Goal: Transaction & Acquisition: Purchase product/service

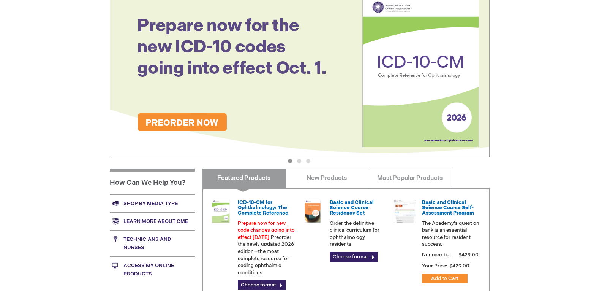
scroll to position [114, 0]
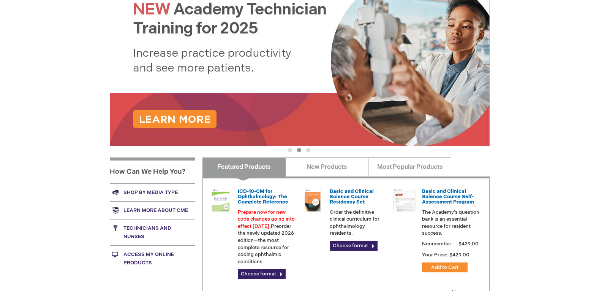
click at [548, 197] on div "Brandon Eye Associates Log Out Search My Cart CLOSE RECENTLY ADDED ITEM(S) Clos…" at bounding box center [299, 157] width 599 height 542
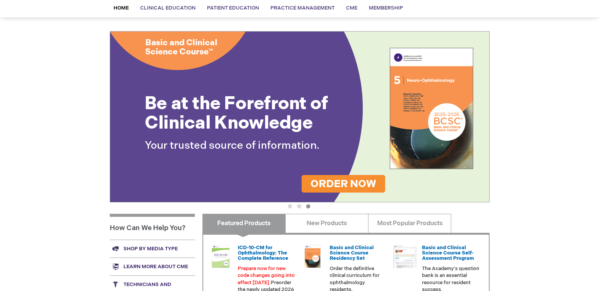
scroll to position [0, 0]
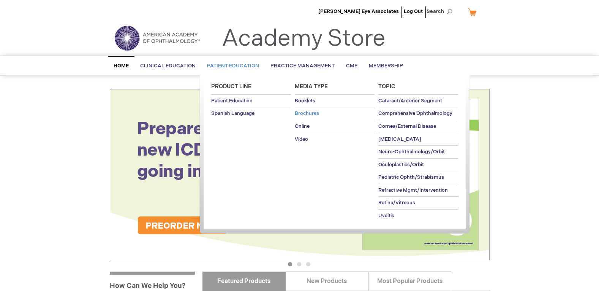
click at [312, 114] on span "Brochures" at bounding box center [307, 113] width 24 height 6
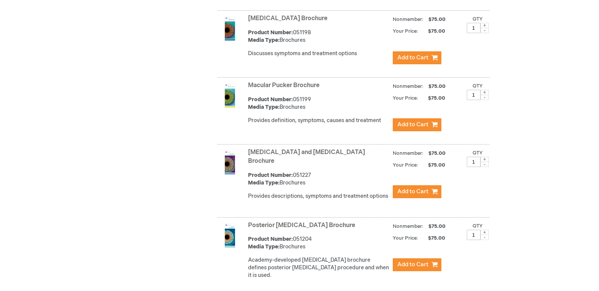
scroll to position [1976, 0]
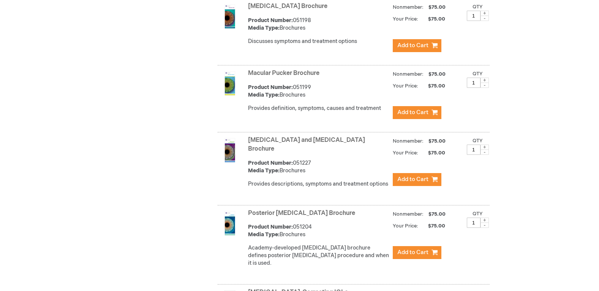
click at [321, 244] on div "Academy-developed [MEDICAL_DATA] brochure defines posterior [MEDICAL_DATA] proc…" at bounding box center [318, 255] width 141 height 23
click at [234, 214] on img at bounding box center [230, 223] width 24 height 24
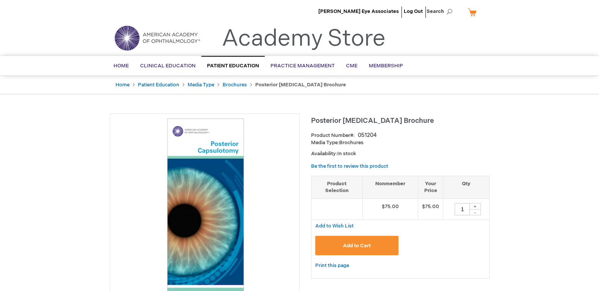
click at [477, 207] on div "+" at bounding box center [475, 206] width 11 height 6
click at [474, 214] on div "-" at bounding box center [475, 212] width 11 height 6
type input "1"
click at [347, 244] on span "Add to Cart" at bounding box center [357, 245] width 28 height 6
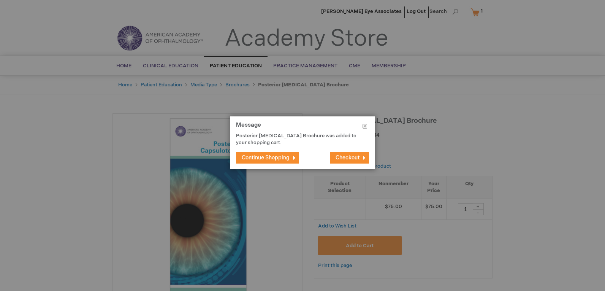
click at [344, 158] on span "Checkout" at bounding box center [348, 157] width 24 height 6
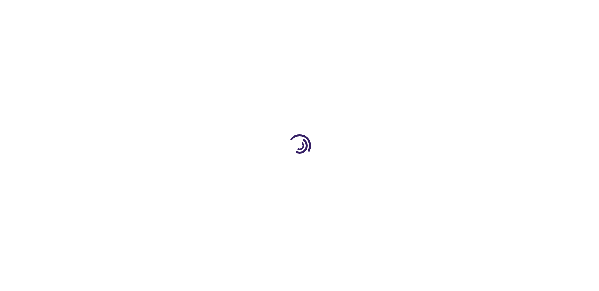
select select "US"
select select "18"
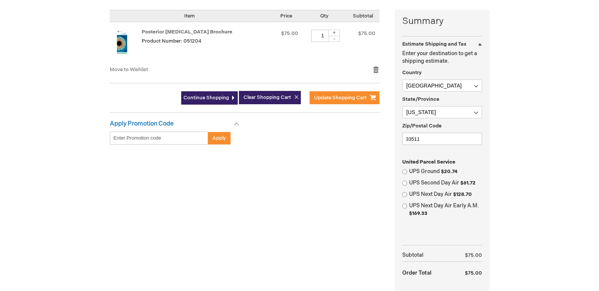
scroll to position [228, 0]
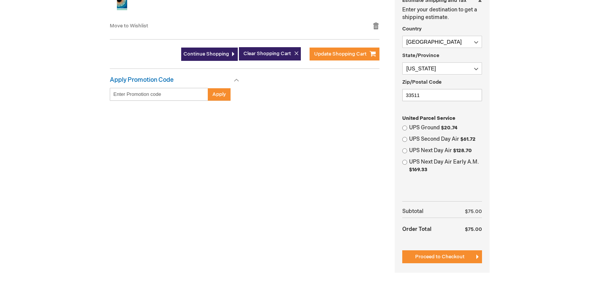
click at [446, 257] on span "Proceed to Checkout" at bounding box center [439, 256] width 49 height 6
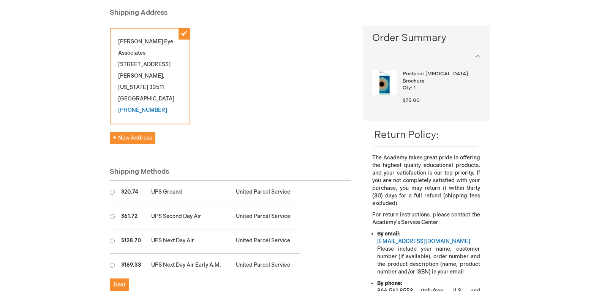
scroll to position [114, 0]
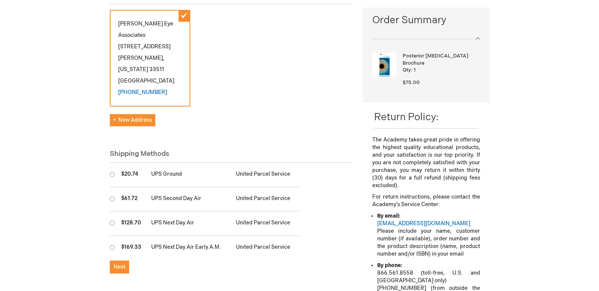
click at [111, 172] on input "radio" at bounding box center [112, 174] width 5 height 5
radio input "true"
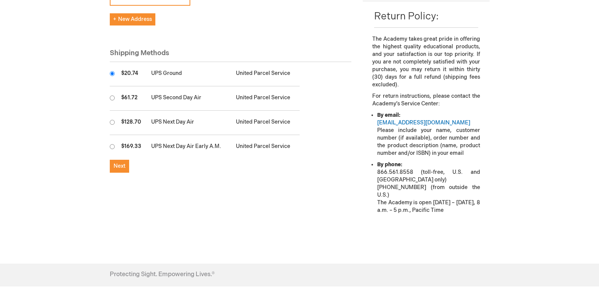
scroll to position [228, 0]
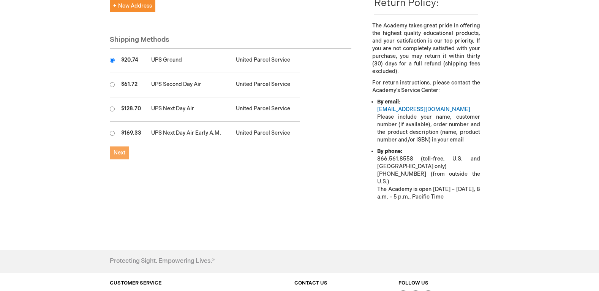
click at [119, 154] on span "Next" at bounding box center [120, 152] width 12 height 6
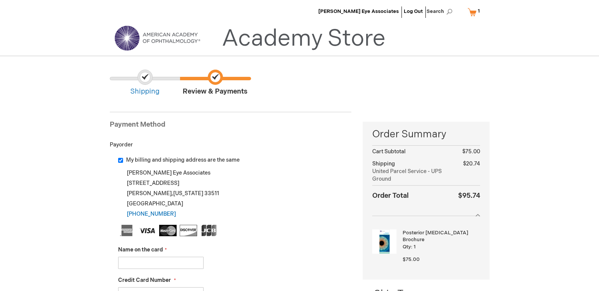
click at [151, 264] on input "Name on the card" at bounding box center [161, 263] width 86 height 12
type input "Lawrence C Taylor"
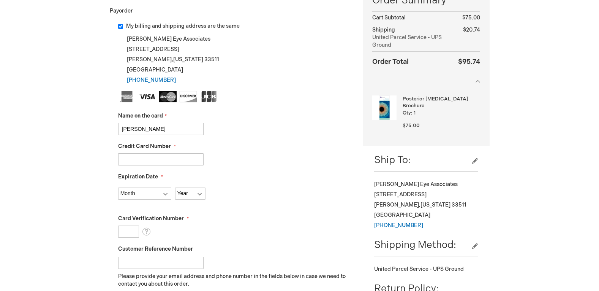
scroll to position [114, 0]
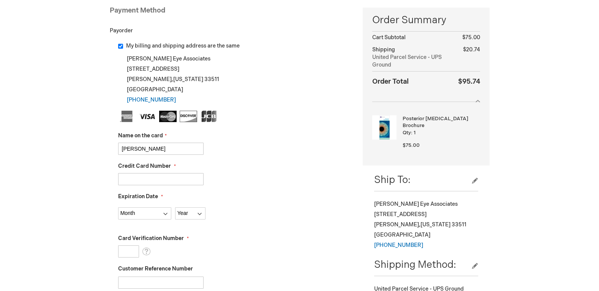
click at [145, 175] on input "Credit Card Number" at bounding box center [161, 179] width 86 height 12
type input "378750831443035"
click at [151, 211] on select "Month 01 - January 02 - February 03 - March 04 - April 05 - May 06 - June 07 - …" at bounding box center [144, 213] width 53 height 12
select select "6"
click at [118, 207] on select "Month 01 - January 02 - February 03 - March 04 - April 05 - May 06 - June 07 - …" at bounding box center [144, 213] width 53 height 12
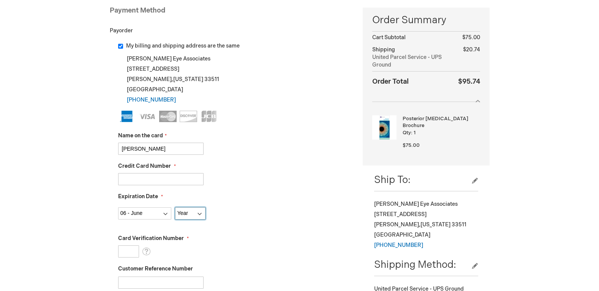
click at [189, 210] on select "Year 2025 2026 2027 2028 2029 2030 2031 2032 2033 2034 2035" at bounding box center [190, 213] width 30 height 12
select select "2026"
click at [175, 207] on select "Year 2025 2026 2027 2028 2029 2030 2031 2032 2033 2034 2035" at bounding box center [190, 213] width 30 height 12
click at [130, 246] on input "Card Verification Number" at bounding box center [128, 251] width 21 height 12
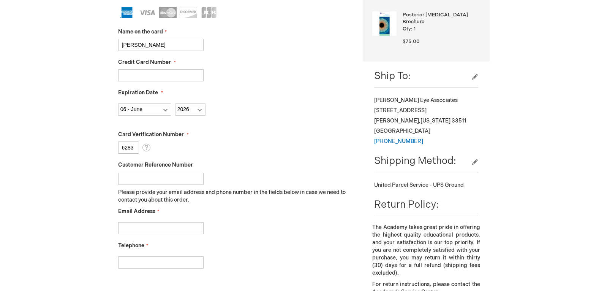
scroll to position [266, 0]
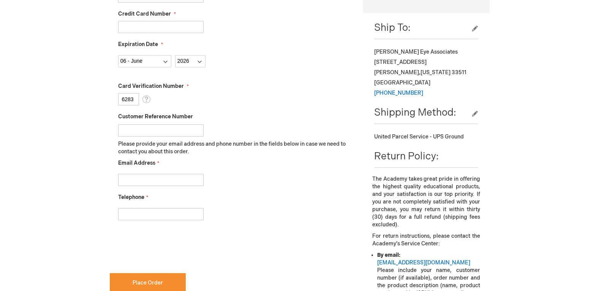
type input "6283"
click at [135, 175] on input "Email Address" at bounding box center [161, 180] width 86 height 12
type input "Adavis@brandoneyeassociates.com"
click at [151, 218] on input "Telephone" at bounding box center [161, 214] width 86 height 12
type input "[PHONE_NUMBER]"
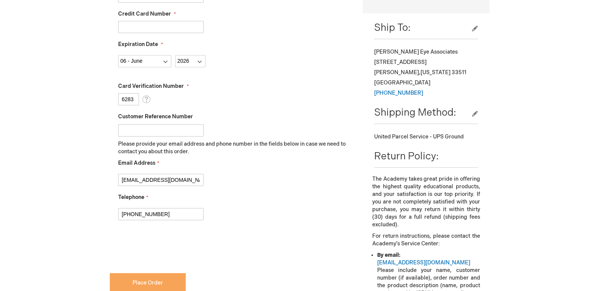
checkbox input "true"
click at [137, 284] on span "Place Order" at bounding box center [148, 282] width 30 height 6
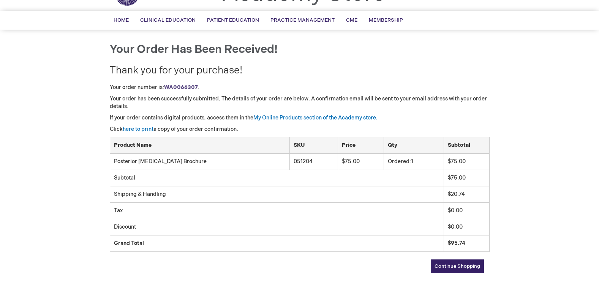
scroll to position [20, 0]
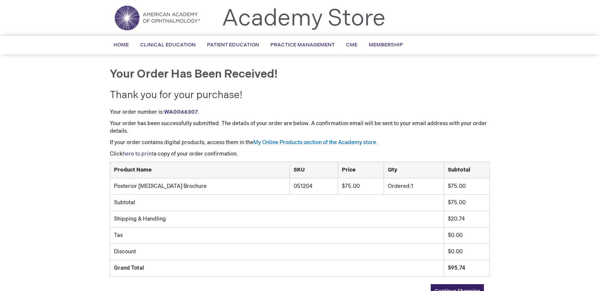
click at [143, 153] on link "here to print" at bounding box center [138, 153] width 31 height 6
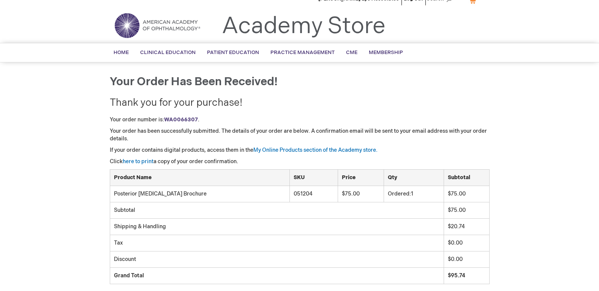
scroll to position [0, 0]
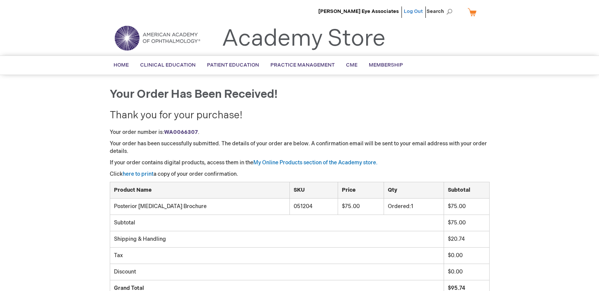
click at [419, 12] on link "Log Out" at bounding box center [413, 11] width 19 height 6
